Goal: Task Accomplishment & Management: Use online tool/utility

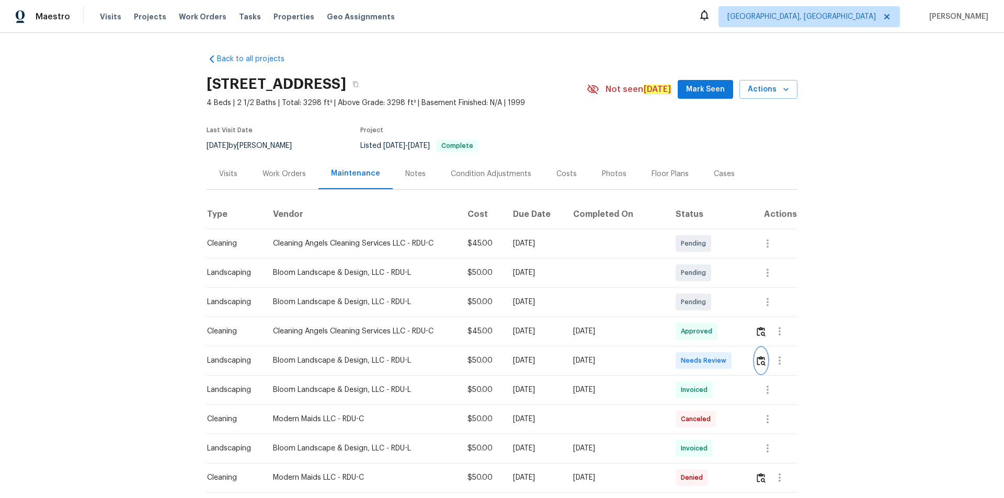
click at [756, 361] on img "button" at bounding box center [760, 361] width 9 height 10
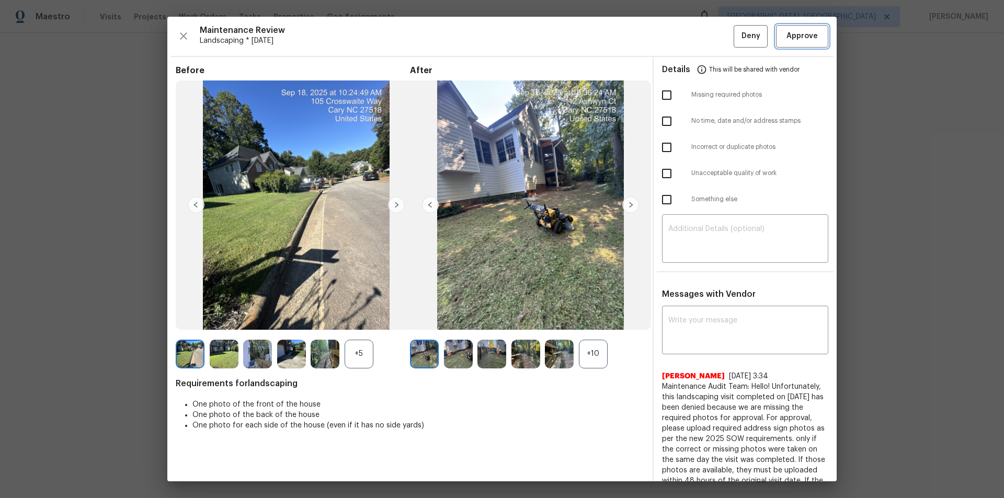
click at [818, 42] on button "Approve" at bounding box center [802, 36] width 52 height 22
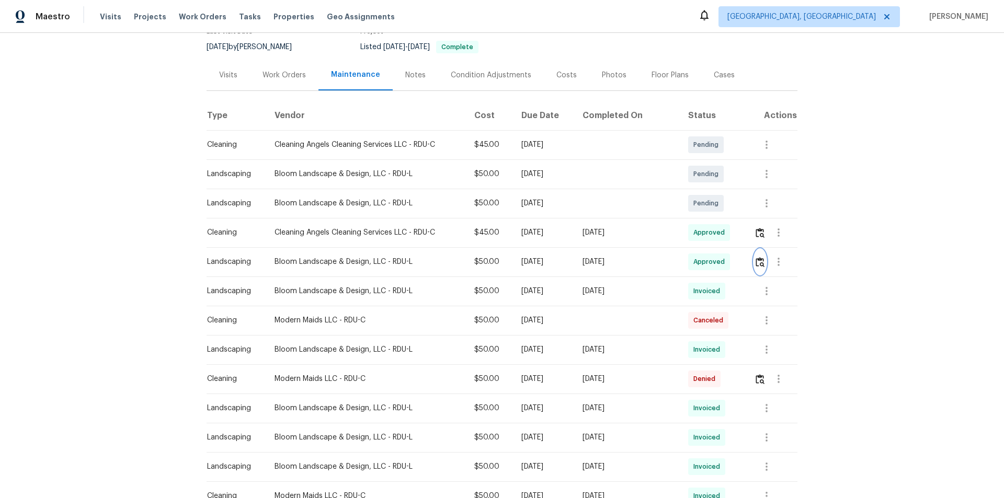
scroll to position [105, 0]
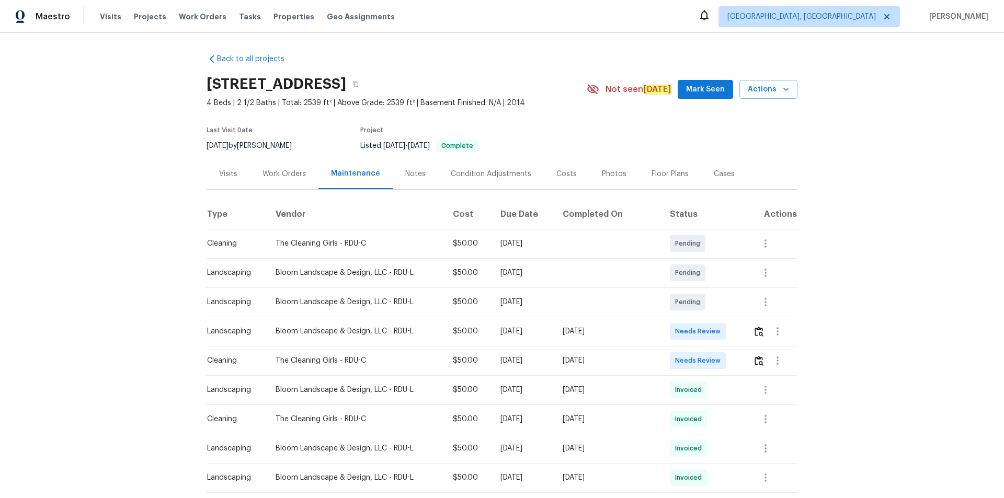
drag, startPoint x: 691, startPoint y: 334, endPoint x: 707, endPoint y: 336, distance: 15.8
click at [695, 335] on span "Needs Review" at bounding box center [700, 331] width 50 height 10
click at [713, 335] on td at bounding box center [770, 331] width 53 height 29
click at [713, 330] on td at bounding box center [770, 331] width 53 height 29
click at [713, 330] on img "button" at bounding box center [758, 332] width 9 height 10
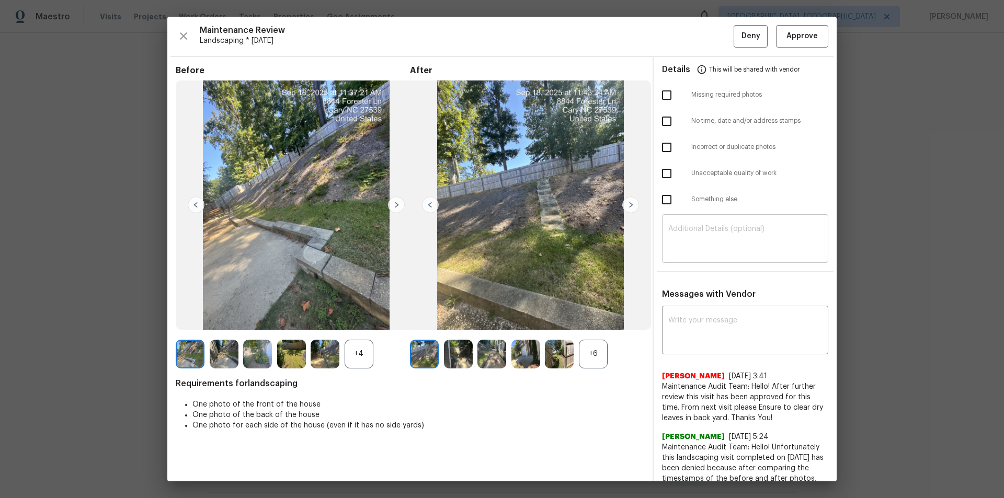
drag, startPoint x: 773, startPoint y: 256, endPoint x: 775, endPoint y: 250, distance: 6.1
click at [713, 251] on div "​" at bounding box center [745, 240] width 166 height 46
paste textarea "Maintenance Audit Team: Hello! Unfortunately, this landscaping visit completed …"
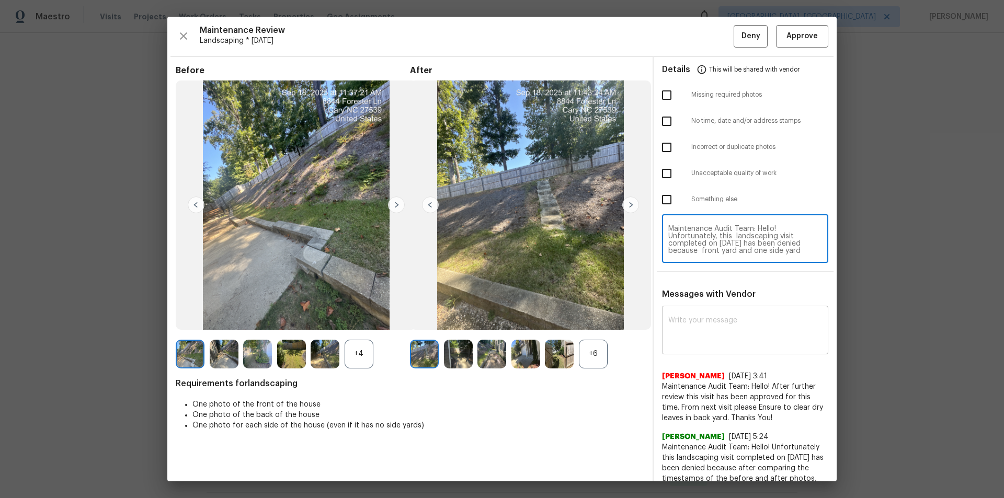
scroll to position [95, 0]
type textarea "Maintenance Audit Team: Hello! Unfortunately, this landscaping visit completed …"
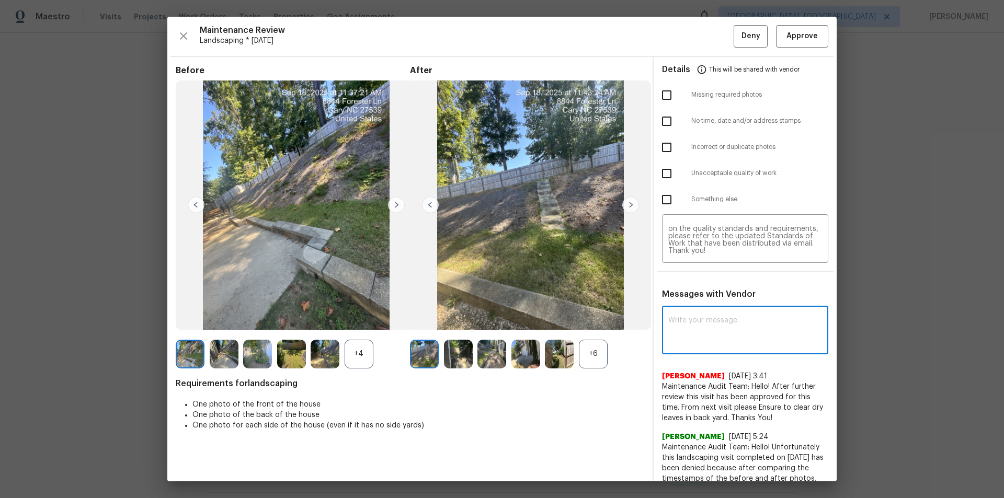
click at [713, 333] on textarea at bounding box center [745, 331] width 154 height 29
paste textarea "Maintenance Audit Team: Hello! Unfortunately, this landscaping visit completed …"
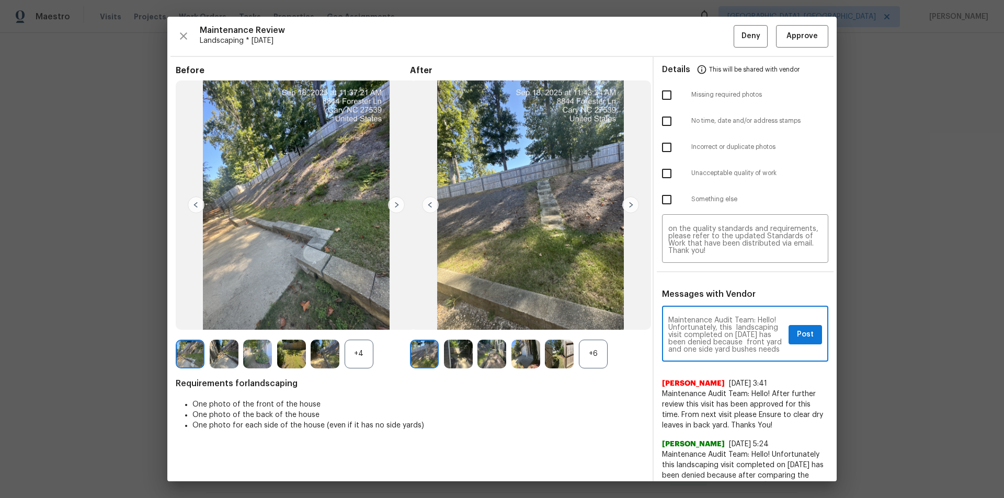
scroll to position [21, 0]
type textarea "Maintenance Audit Team: Hello! Unfortunately, this landscaping visit completed …"
drag, startPoint x: 666, startPoint y: 179, endPoint x: 735, endPoint y: 221, distance: 80.4
click at [667, 181] on input "checkbox" at bounding box center [666, 174] width 22 height 22
checkbox input "true"
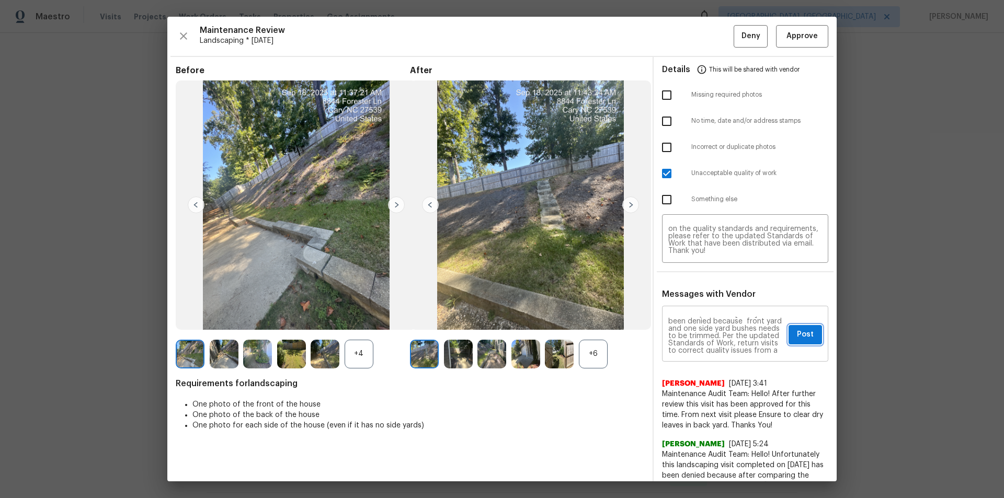
click at [713, 335] on button "Post" at bounding box center [804, 334] width 33 height 19
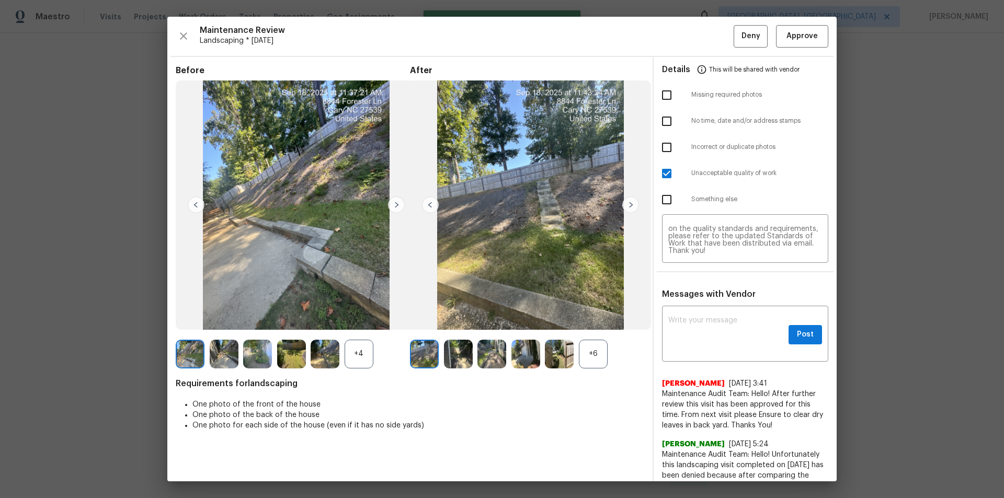
scroll to position [0, 0]
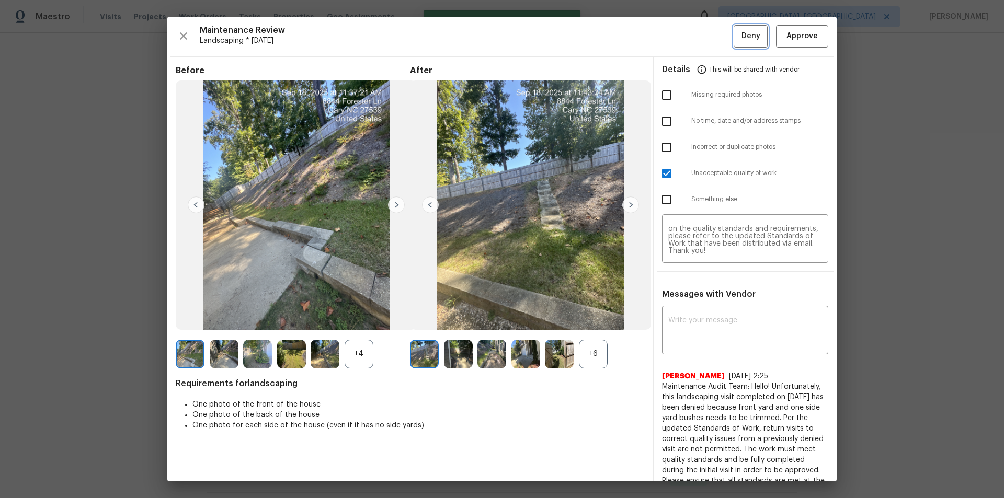
click at [713, 42] on span "Deny" at bounding box center [750, 36] width 19 height 13
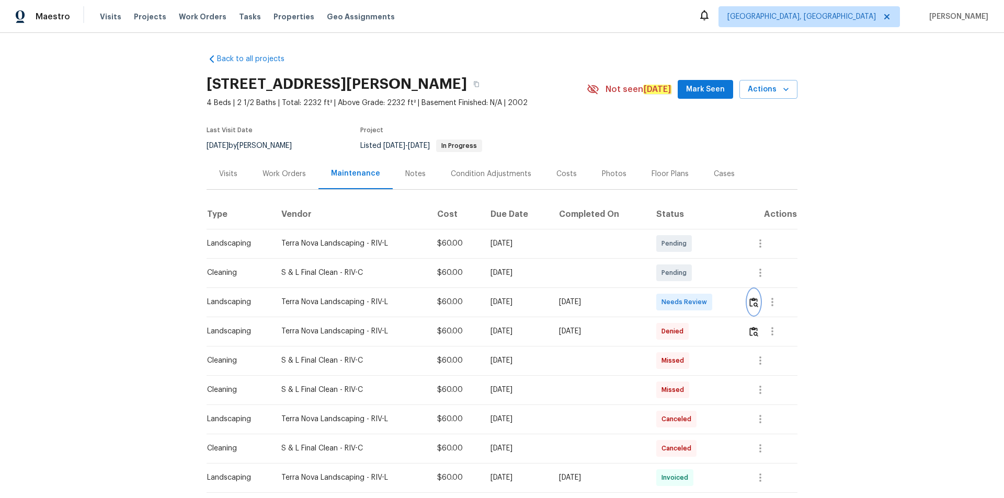
click at [713, 304] on img "button" at bounding box center [753, 302] width 9 height 10
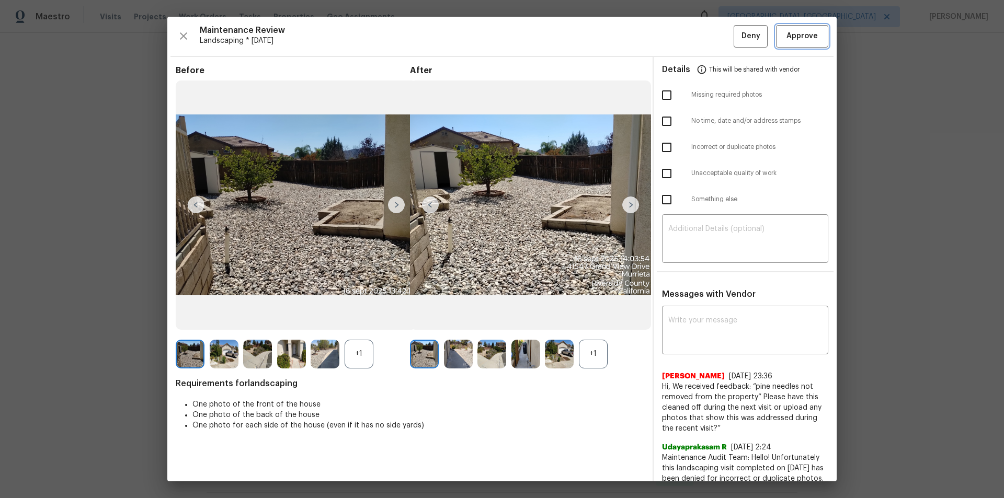
click at [713, 38] on span "Approve" at bounding box center [801, 36] width 31 height 13
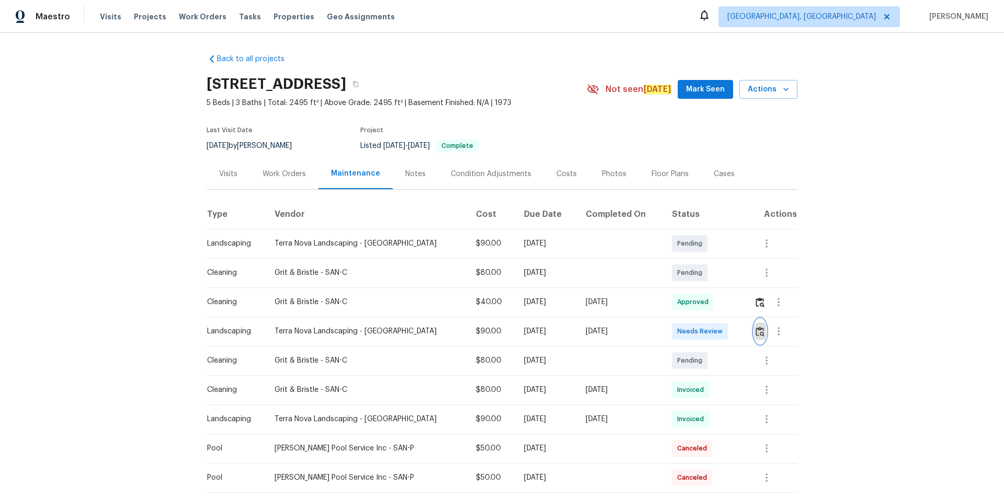
click at [713, 329] on img "button" at bounding box center [759, 332] width 9 height 10
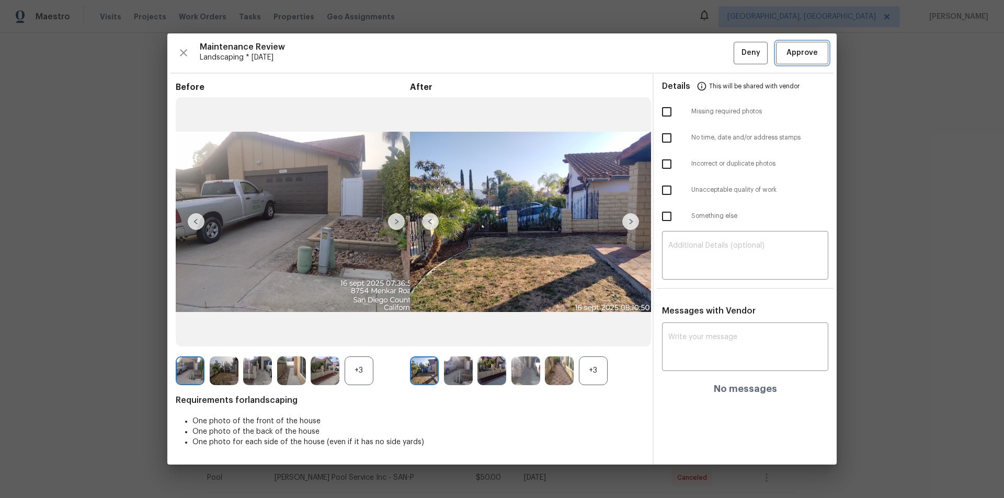
click at [713, 55] on span "Approve" at bounding box center [801, 53] width 31 height 13
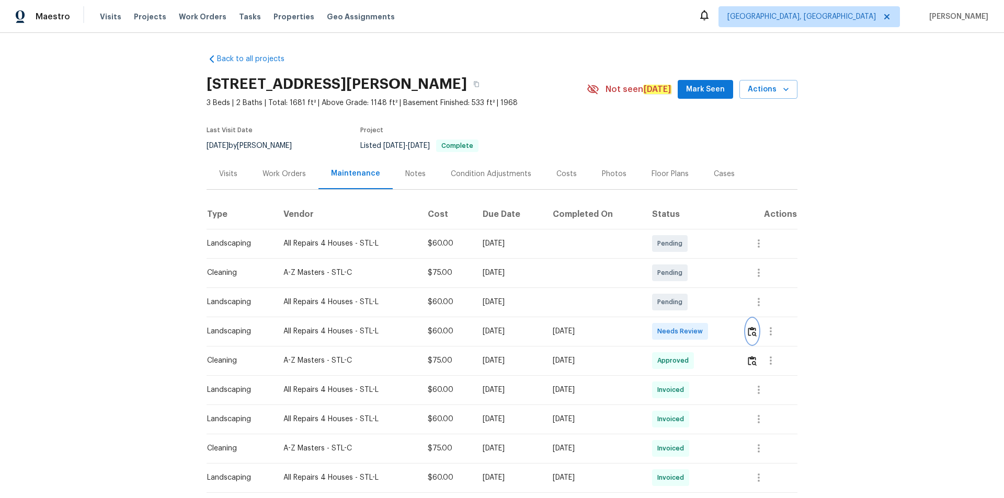
click at [751, 331] on img "button" at bounding box center [751, 332] width 9 height 10
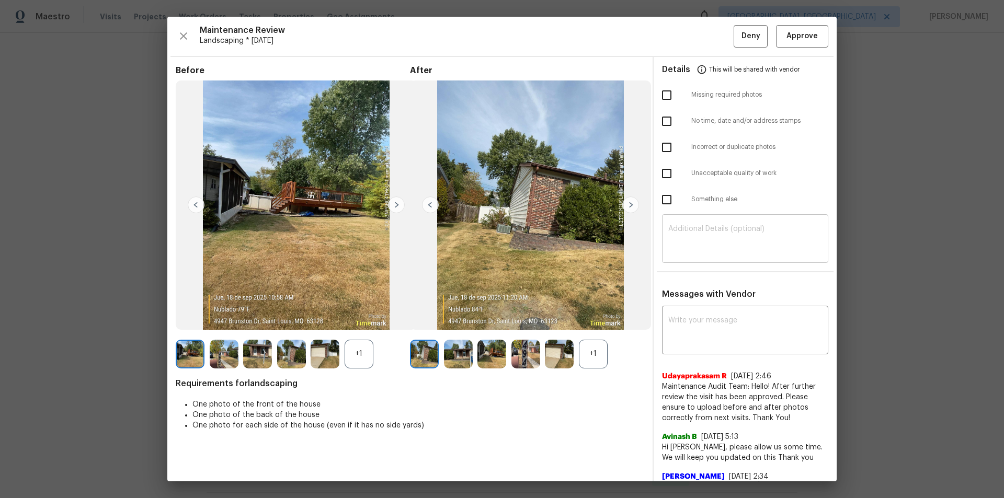
click at [734, 261] on div "​" at bounding box center [745, 240] width 166 height 46
click at [734, 245] on textarea at bounding box center [745, 239] width 154 height 29
paste textarea "Maintenance Audit Team: Hello! Unfortunately, this landscaping visit completed …"
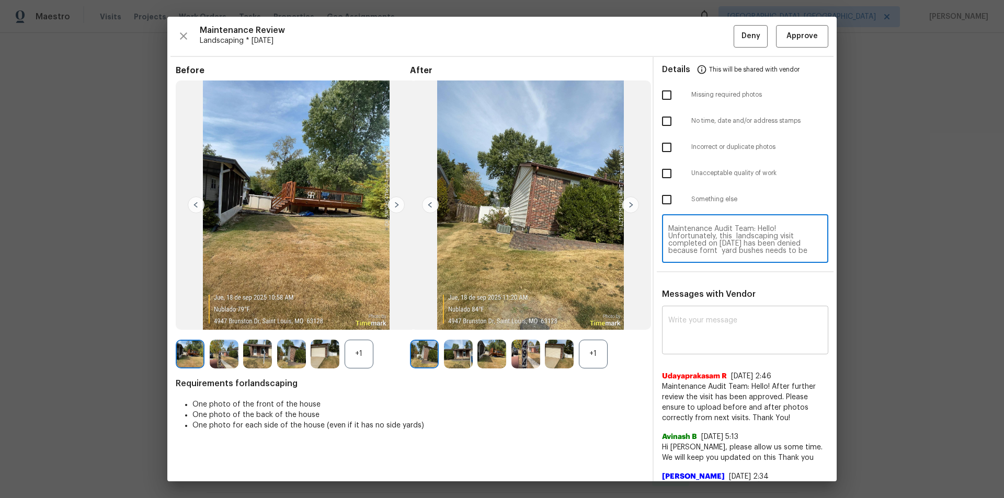
scroll to position [95, 0]
type textarea "Maintenance Audit Team: Hello! Unfortunately, this landscaping visit completed …"
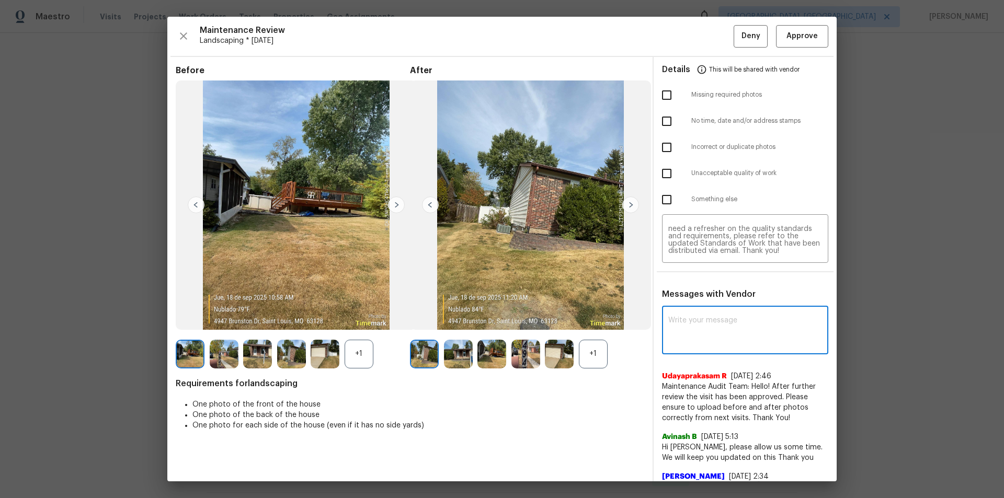
paste textarea "Maintenance Audit Team: Hello! Unfortunately, this landscaping visit completed …"
click at [727, 341] on textarea at bounding box center [745, 331] width 154 height 29
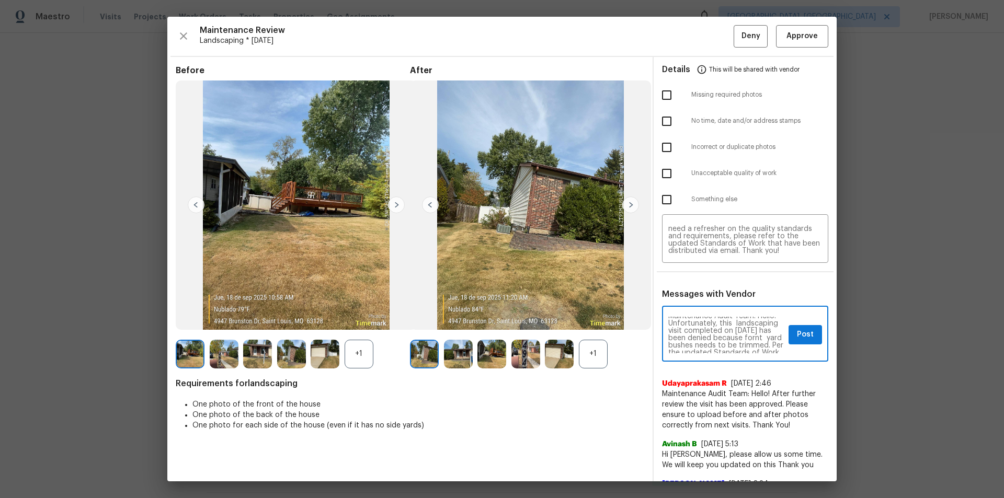
scroll to position [0, 0]
click at [728, 348] on textarea "Maintenance Audit Team: Hello! Unfortunately, this landscaping visit completed …" at bounding box center [726, 335] width 116 height 37
drag, startPoint x: 710, startPoint y: 342, endPoint x: 729, endPoint y: 348, distance: 19.7
click at [729, 348] on textarea "Maintenance Audit Team: Hello! Unfortunately, this landscaping visit completed …" at bounding box center [726, 335] width 116 height 37
click at [729, 350] on textarea "Maintenance Audit Team: Hello! Unfortunately, this landscaping visit completed …" at bounding box center [726, 335] width 116 height 37
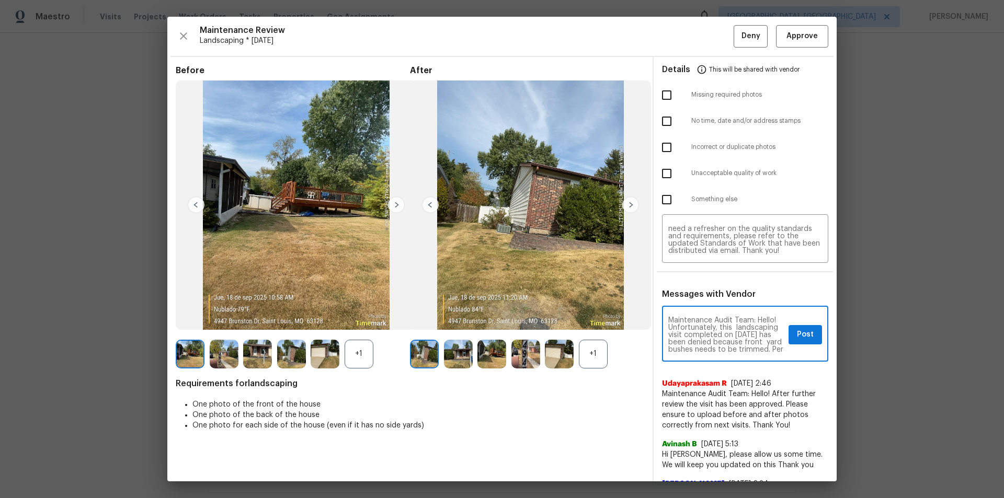
scroll to position [1, 0]
click at [744, 341] on textarea "Maintenance Audit Team: Hello! Unfortunately, this landscaping visit completed …" at bounding box center [726, 335] width 116 height 37
type textarea "Maintenance Audit Team: Hello! Unfortunately, this landscaping visit completed …"
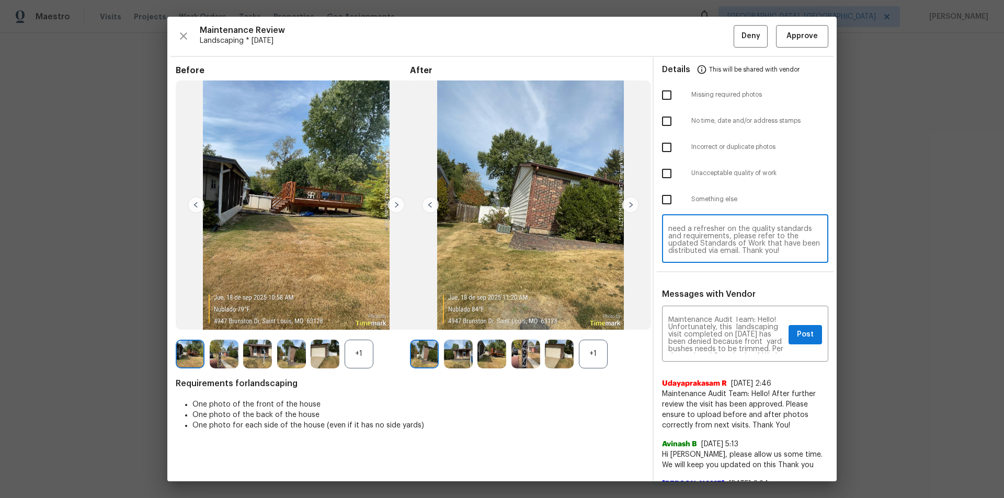
click at [735, 235] on textarea "Maintenance Audit Team: Hello! Unfortunately, this landscaping visit completed …" at bounding box center [745, 239] width 154 height 29
paste textarea "ro"
type textarea "Maintenance Audit Team: Hello! Unfortunately, this landscaping visit completed …"
drag, startPoint x: 667, startPoint y: 177, endPoint x: 698, endPoint y: 209, distance: 45.1
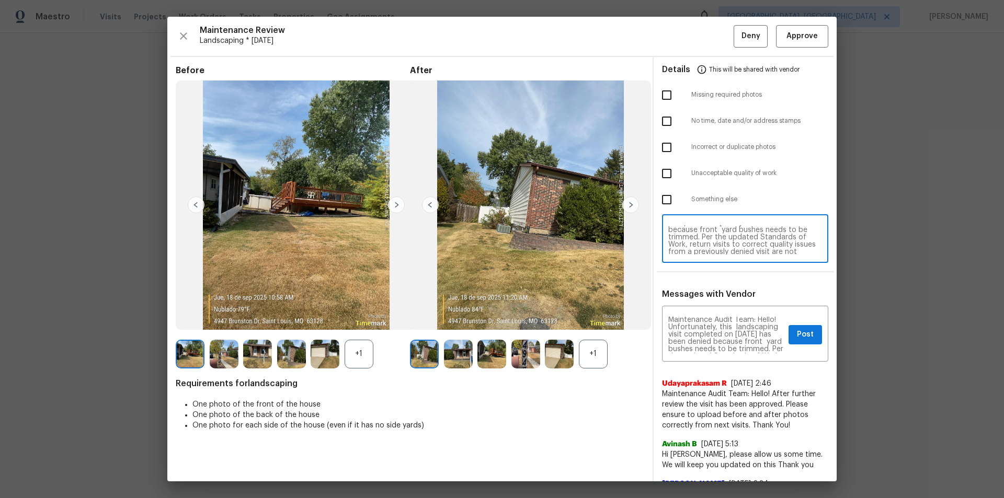
click at [670, 178] on input "checkbox" at bounding box center [666, 174] width 22 height 22
checkbox input "true"
click at [800, 337] on span "Post" at bounding box center [805, 334] width 17 height 13
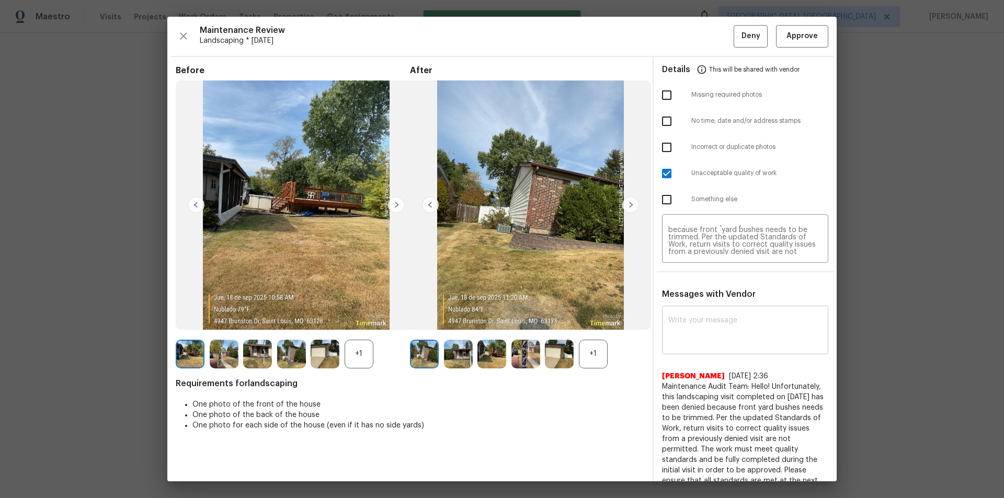
scroll to position [0, 0]
click at [744, 33] on span "Deny" at bounding box center [750, 36] width 19 height 13
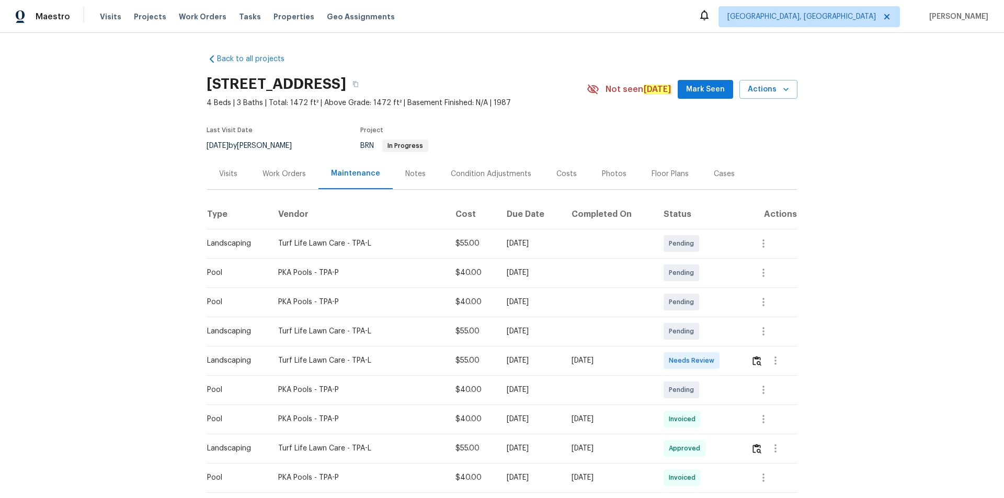
drag, startPoint x: 758, startPoint y: 348, endPoint x: 756, endPoint y: 354, distance: 6.1
click at [713, 335] on div at bounding box center [774, 360] width 46 height 25
click at [713, 335] on button "button" at bounding box center [757, 360] width 12 height 25
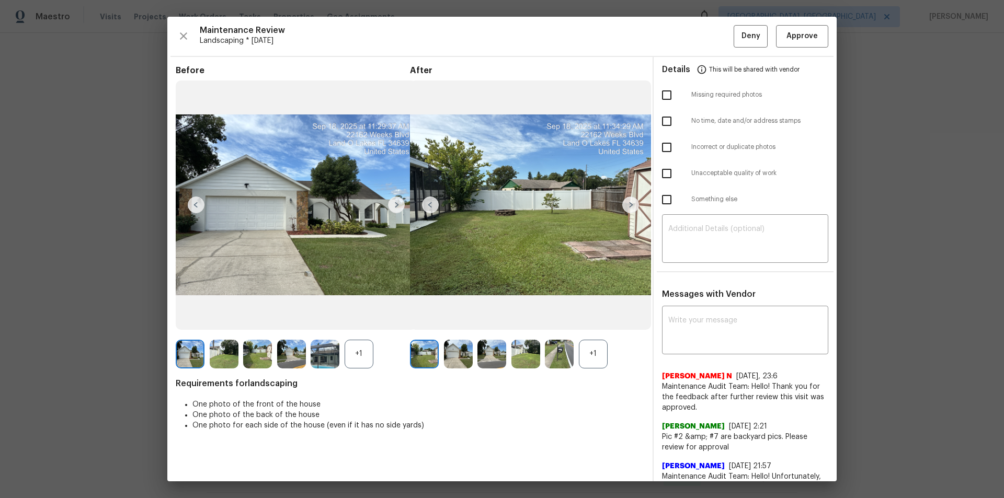
click at [713, 72] on div "Details This will be shared with vendor" at bounding box center [745, 69] width 166 height 25
drag, startPoint x: 811, startPoint y: 36, endPoint x: 832, endPoint y: 80, distance: 49.8
click at [713, 40] on span "Approve" at bounding box center [802, 36] width 36 height 13
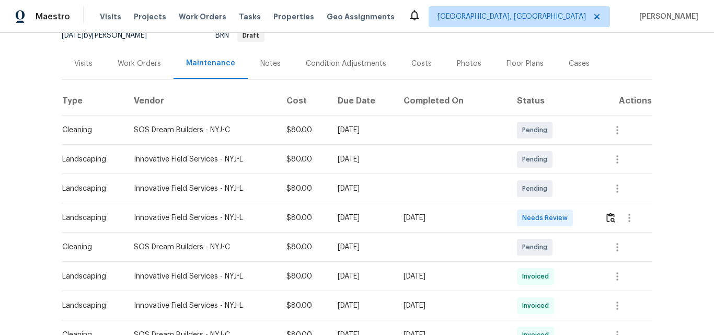
scroll to position [157, 0]
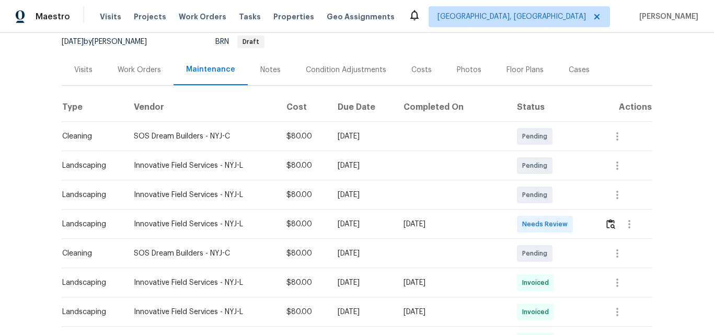
scroll to position [209, 0]
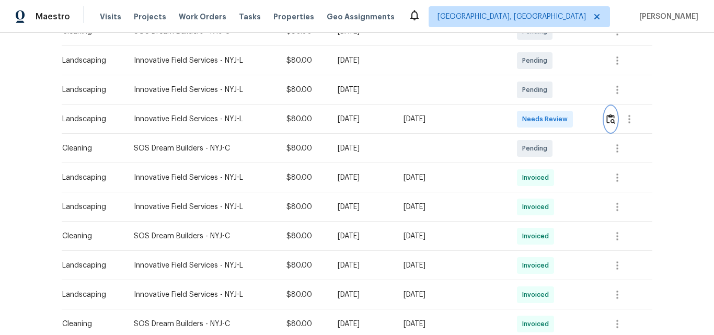
click at [608, 122] on img "button" at bounding box center [610, 119] width 9 height 10
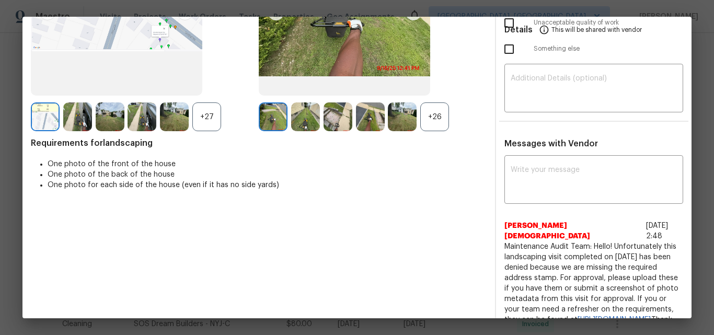
scroll to position [157, 0]
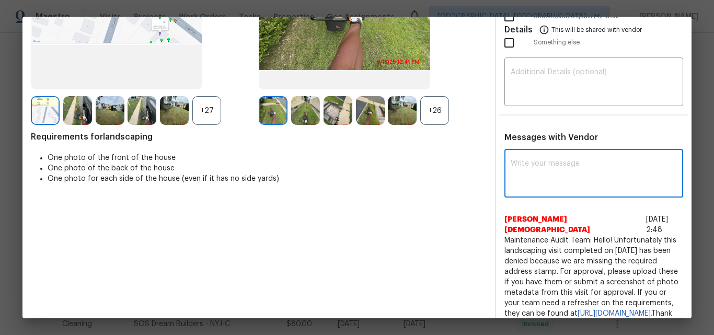
click at [558, 171] on textarea at bounding box center [594, 174] width 166 height 29
paste textarea "Maintenance Audit Team: Hello! After further review the visit has been approved…"
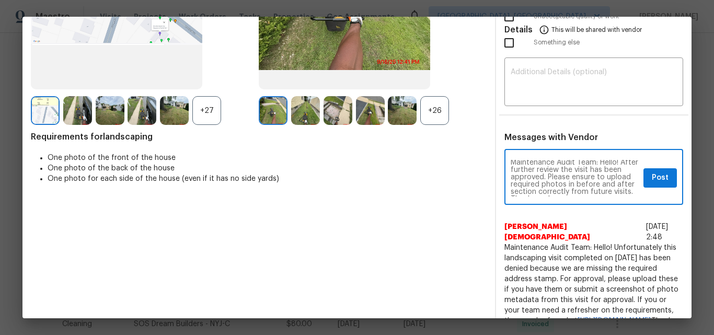
scroll to position [0, 0]
type textarea "Maintenance Audit Team: Hello! After further review the visit has been approved…"
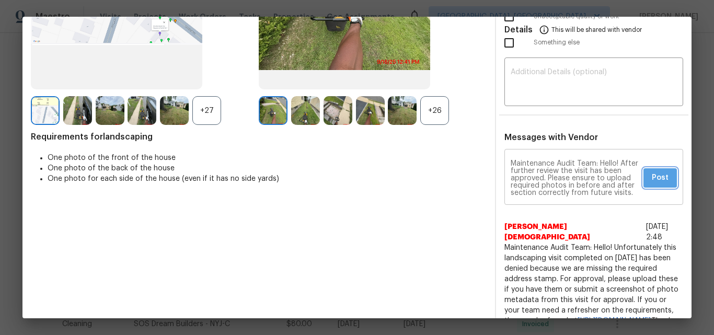
click at [661, 177] on button "Post" at bounding box center [659, 177] width 33 height 19
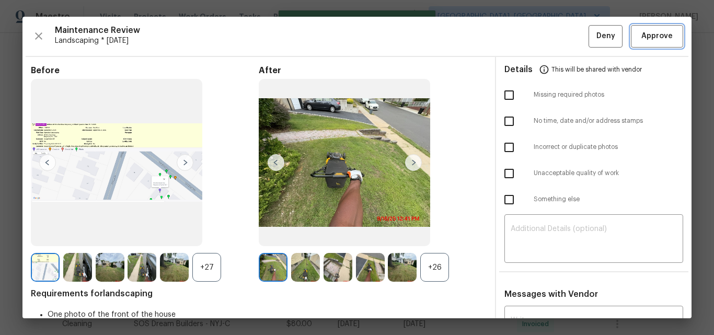
click at [649, 37] on span "Approve" at bounding box center [656, 36] width 31 height 13
